Goal: Task Accomplishment & Management: Manage account settings

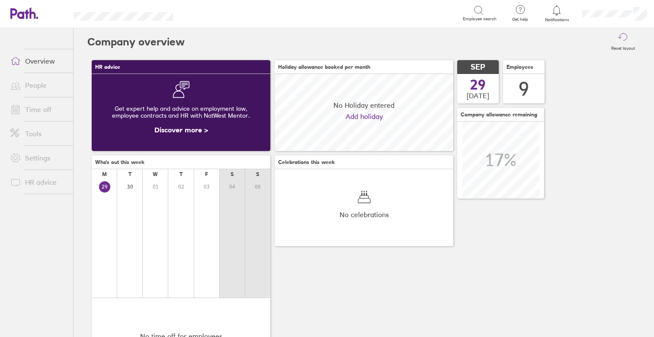
scroll to position [77, 179]
click at [27, 108] on link "Time off" at bounding box center [38, 109] width 70 height 17
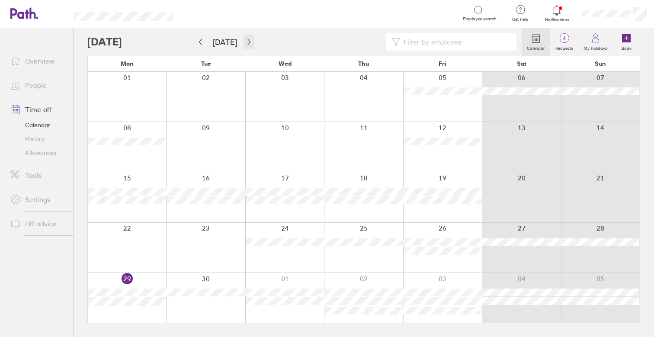
click at [248, 43] on icon "button" at bounding box center [249, 42] width 6 height 7
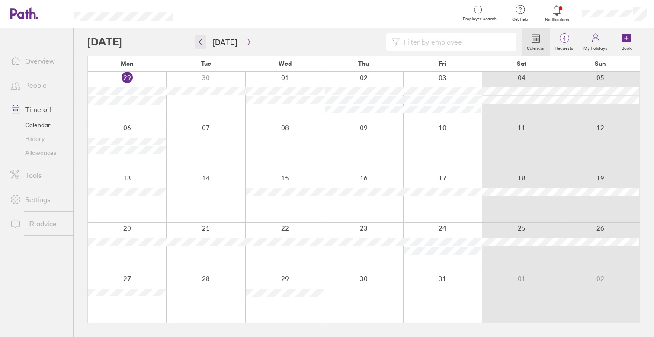
click at [200, 43] on icon "button" at bounding box center [201, 42] width 3 height 6
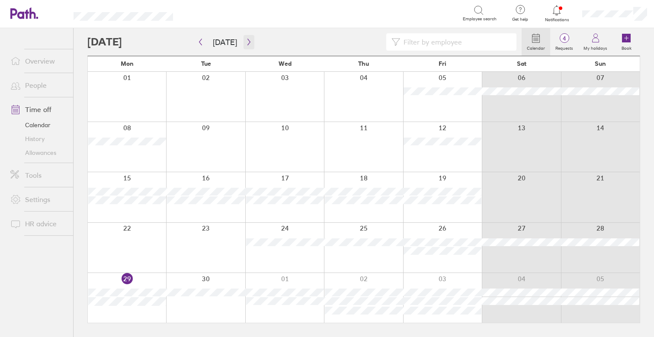
click at [249, 43] on icon "button" at bounding box center [249, 42] width 6 height 7
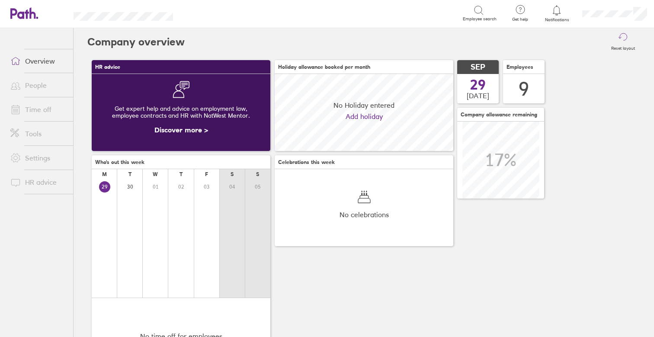
scroll to position [77, 179]
click at [28, 112] on link "Time off" at bounding box center [38, 109] width 70 height 17
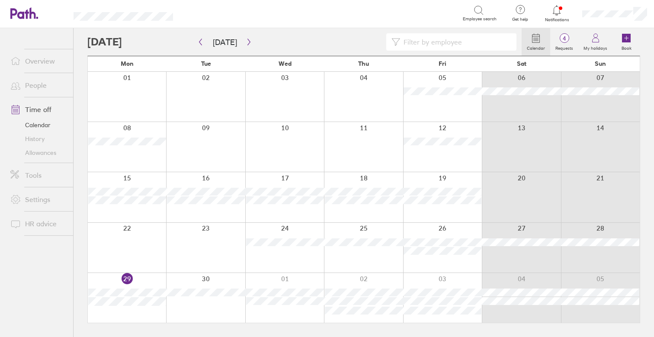
click at [46, 156] on link "Allowances" at bounding box center [38, 153] width 70 height 14
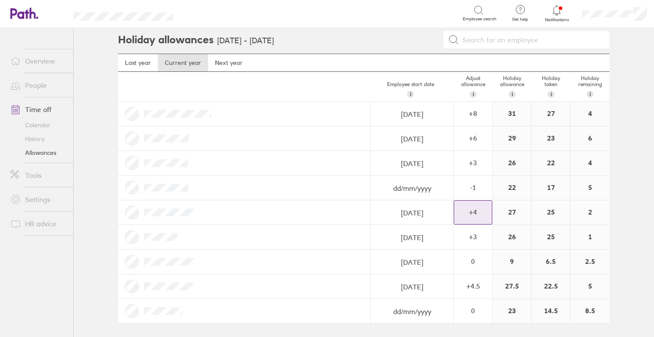
scroll to position [2, 0]
click at [594, 312] on div "8.5" at bounding box center [590, 312] width 39 height 24
click at [590, 301] on div "8.5" at bounding box center [590, 312] width 39 height 24
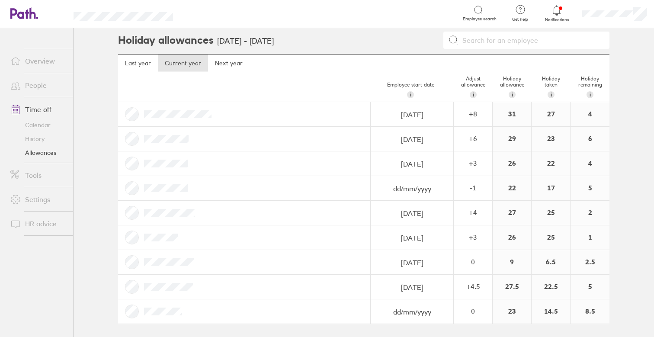
click at [609, 142] on div "6" at bounding box center [590, 139] width 39 height 24
click at [593, 139] on div "6" at bounding box center [590, 139] width 39 height 24
click at [590, 139] on div "6" at bounding box center [590, 139] width 39 height 24
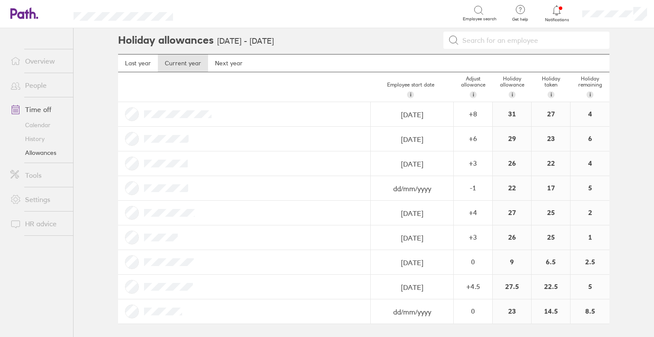
click at [588, 168] on div "4" at bounding box center [590, 163] width 39 height 24
click at [587, 180] on div "5" at bounding box center [590, 188] width 39 height 24
click at [588, 213] on div "2" at bounding box center [590, 213] width 39 height 24
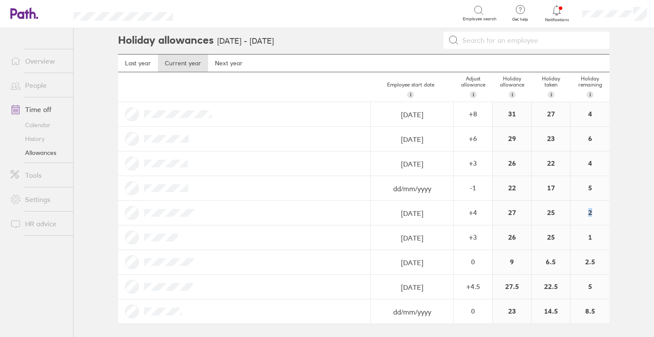
click at [588, 213] on div "2" at bounding box center [590, 213] width 39 height 24
click at [596, 238] on div "1" at bounding box center [590, 238] width 39 height 24
click at [596, 264] on div "2.5" at bounding box center [590, 262] width 39 height 24
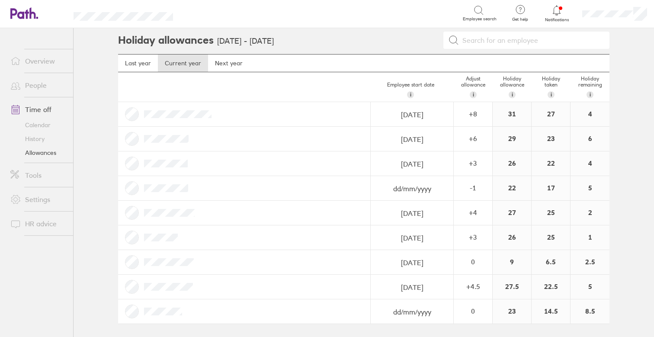
click at [591, 281] on div "5" at bounding box center [590, 287] width 39 height 24
click at [588, 309] on div "8.5" at bounding box center [590, 312] width 39 height 24
click at [599, 311] on div "8.5" at bounding box center [590, 312] width 39 height 24
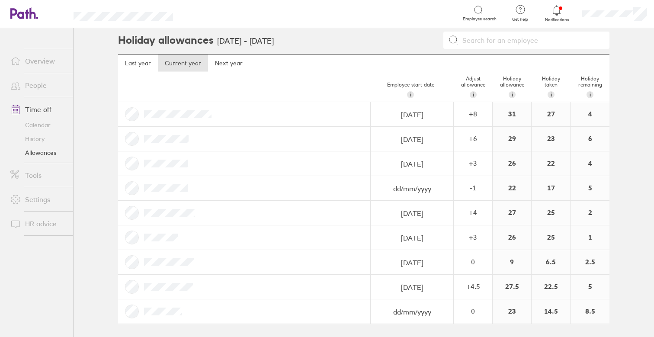
click at [599, 314] on div "8.5" at bounding box center [590, 312] width 39 height 24
click at [596, 314] on div "8.5" at bounding box center [590, 312] width 39 height 24
click at [596, 313] on div "8.5" at bounding box center [590, 312] width 39 height 24
click at [593, 309] on div "8.5" at bounding box center [590, 312] width 39 height 24
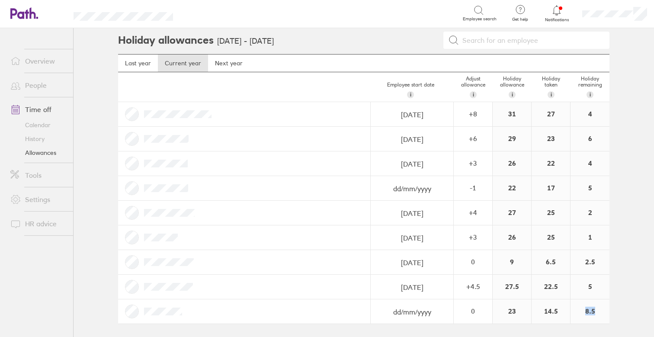
click at [593, 309] on div "8.5" at bounding box center [590, 312] width 39 height 24
click at [44, 123] on link "Calendar" at bounding box center [38, 125] width 70 height 14
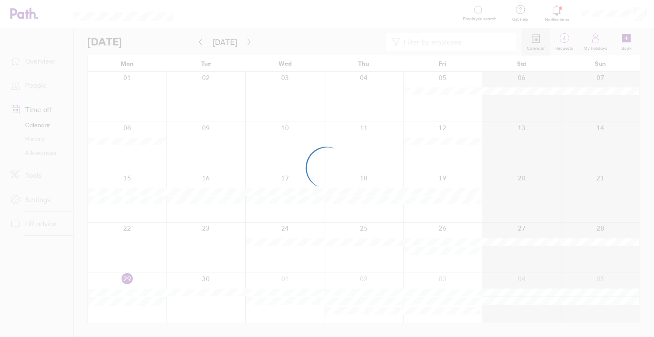
click at [244, 44] on div at bounding box center [327, 168] width 654 height 337
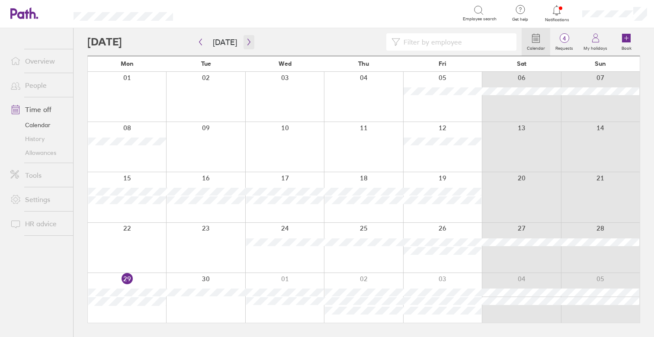
click at [248, 43] on icon "button" at bounding box center [249, 42] width 3 height 6
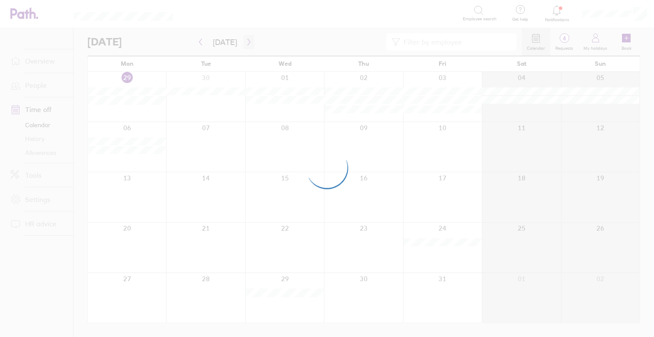
click at [247, 43] on div at bounding box center [327, 168] width 654 height 337
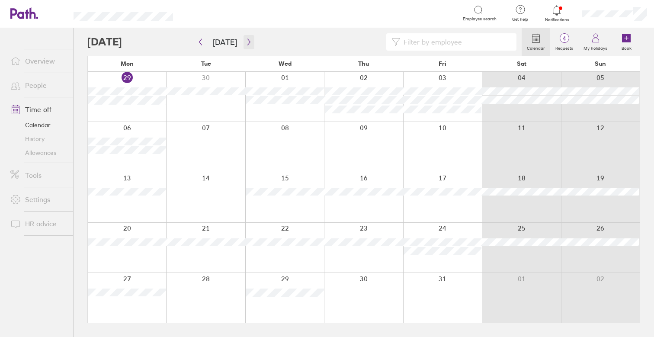
click at [248, 43] on icon "button" at bounding box center [249, 42] width 3 height 6
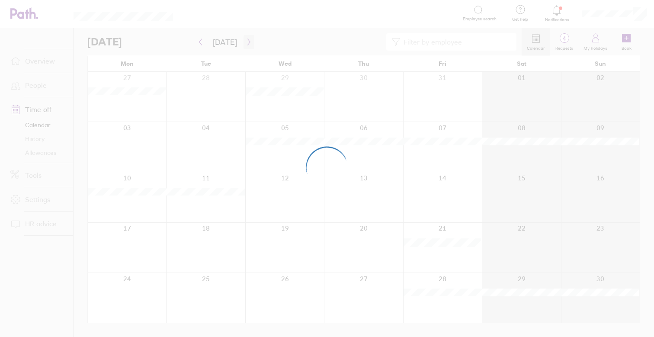
click at [247, 43] on div at bounding box center [327, 168] width 654 height 337
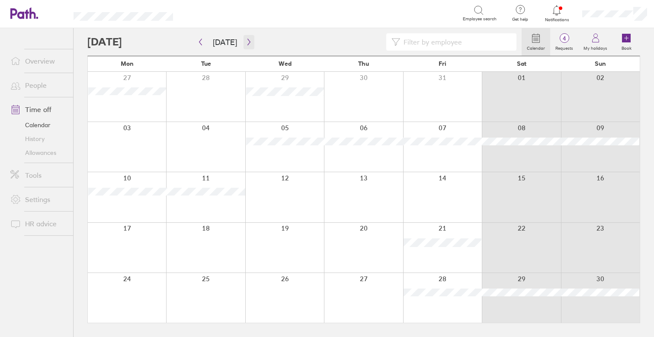
click at [248, 43] on icon "button" at bounding box center [249, 42] width 3 height 6
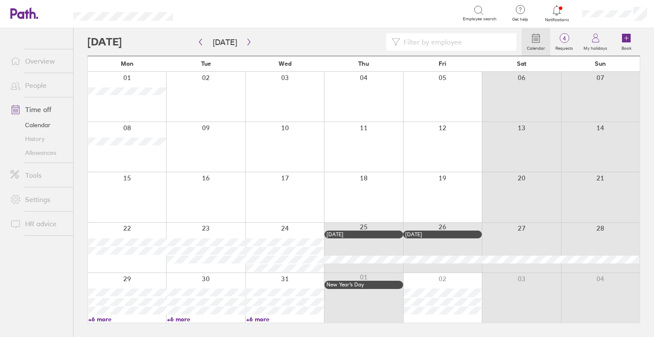
click at [56, 156] on link "Allowances" at bounding box center [38, 153] width 70 height 14
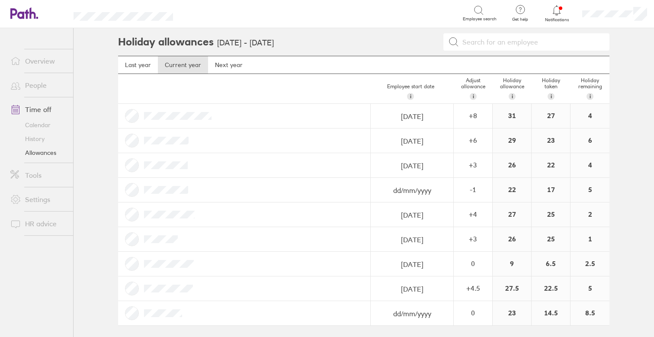
click at [29, 59] on link "Overview" at bounding box center [38, 60] width 70 height 17
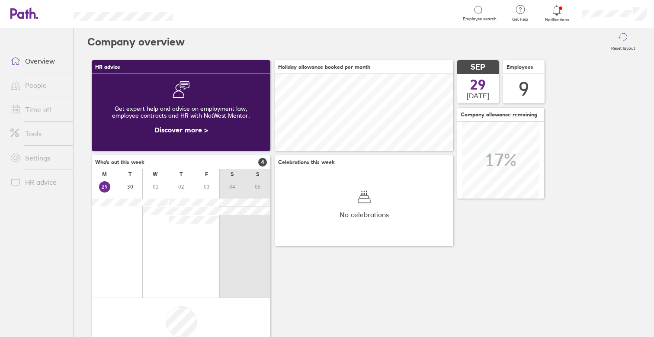
scroll to position [77, 179]
click at [55, 104] on link "Time off" at bounding box center [38, 109] width 70 height 17
